Goal: Find specific page/section: Find specific page/section

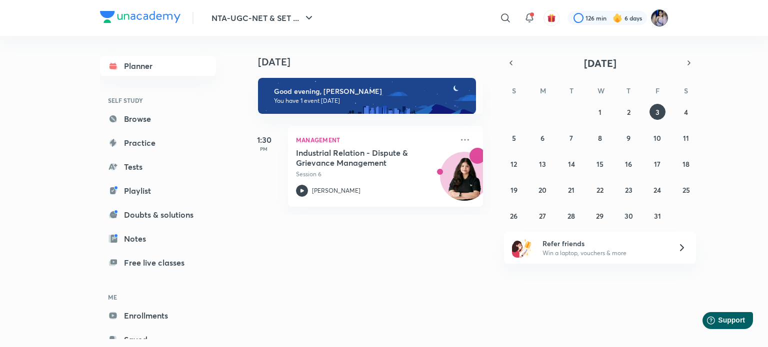
click at [662, 18] on img at bounding box center [659, 17] width 17 height 17
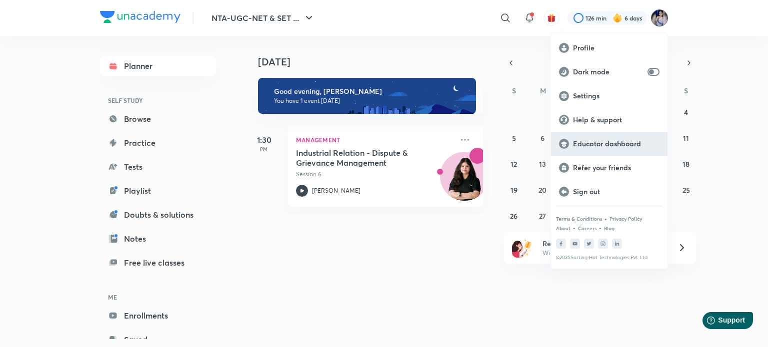
click at [587, 143] on p "Educator dashboard" at bounding box center [616, 143] width 86 height 9
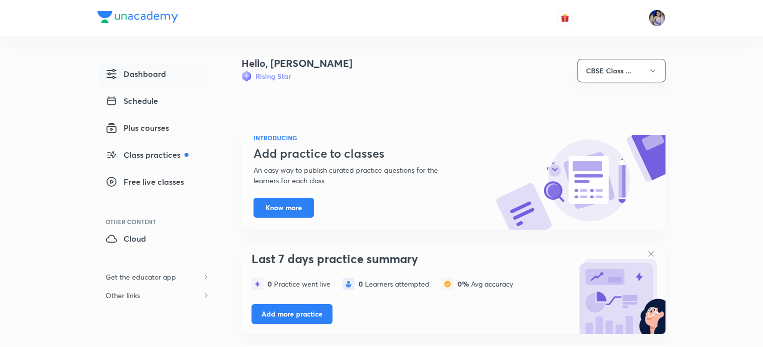
click at [647, 74] on button "CBSE Class ..." at bounding box center [621, 70] width 88 height 23
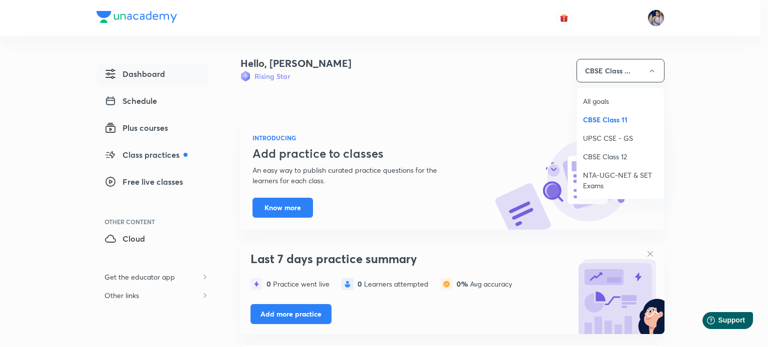
click at [615, 173] on span "NTA-UGC-NET & SET Exams" at bounding box center [620, 180] width 75 height 21
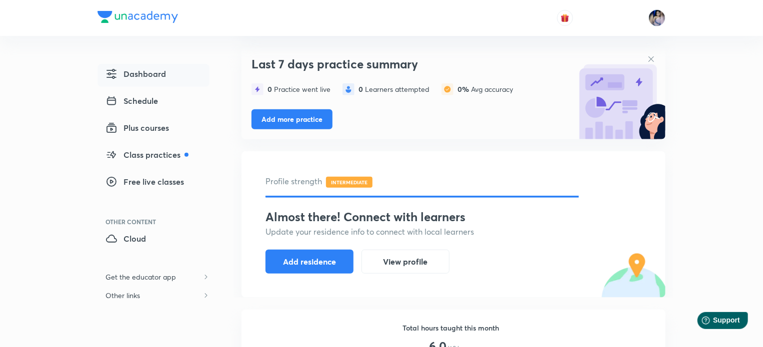
scroll to position [318, 0]
